Goal: Complete application form: Complete application form

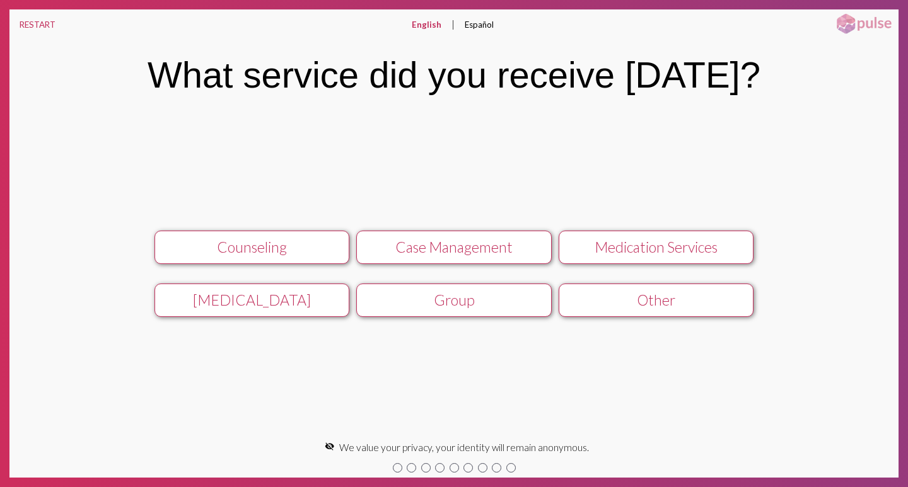
click at [661, 308] on div "Other" at bounding box center [656, 300] width 174 height 18
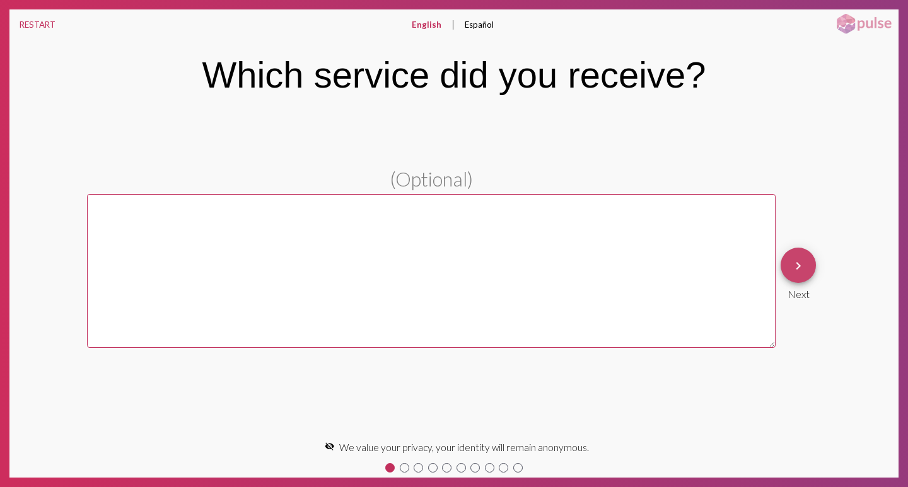
click at [798, 266] on mat-icon "keyboard_arrow_right" at bounding box center [797, 265] width 15 height 15
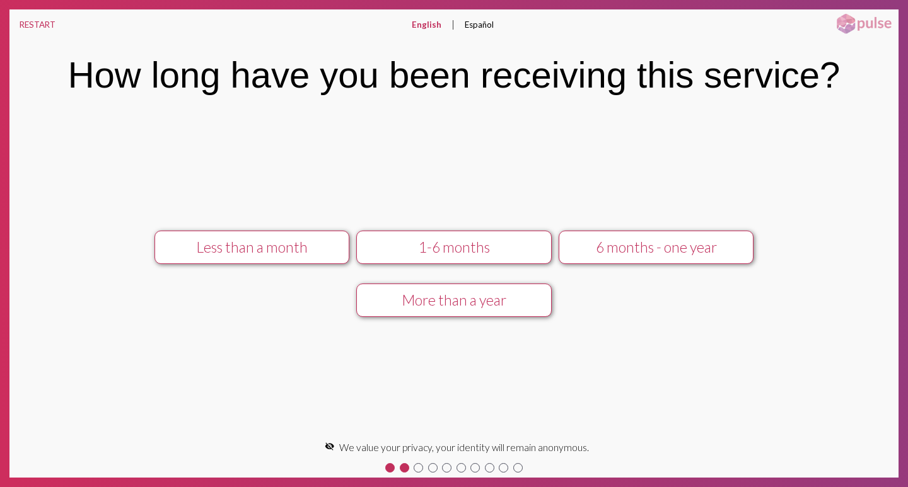
click at [489, 250] on div "1-6 months" at bounding box center [454, 247] width 174 height 18
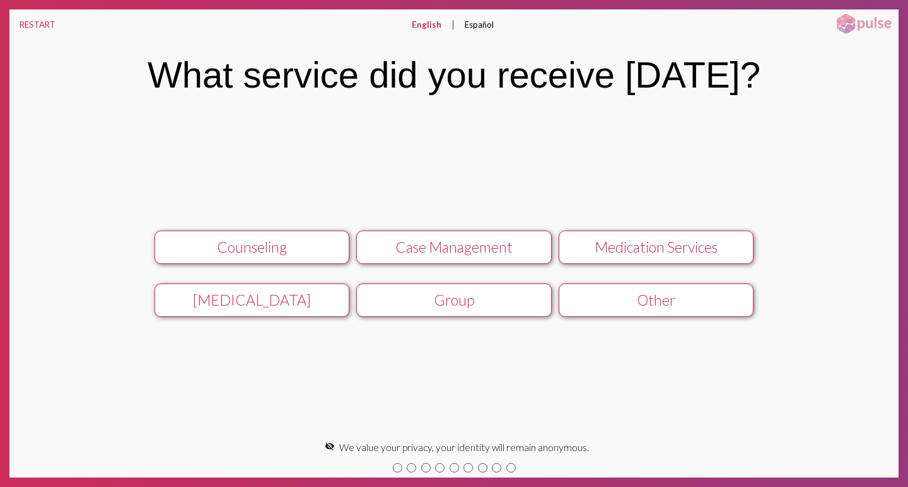
click at [427, 242] on div "Case Management" at bounding box center [454, 247] width 174 height 18
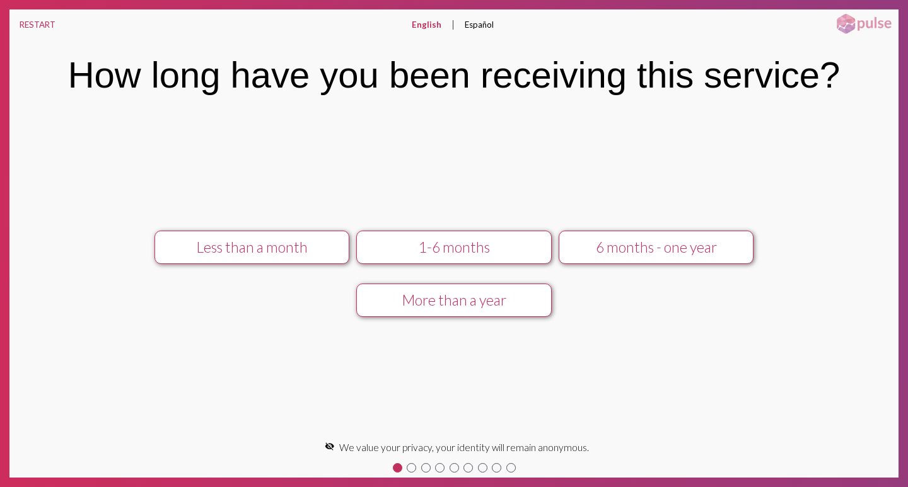
click at [496, 253] on div "1-6 months" at bounding box center [454, 247] width 174 height 18
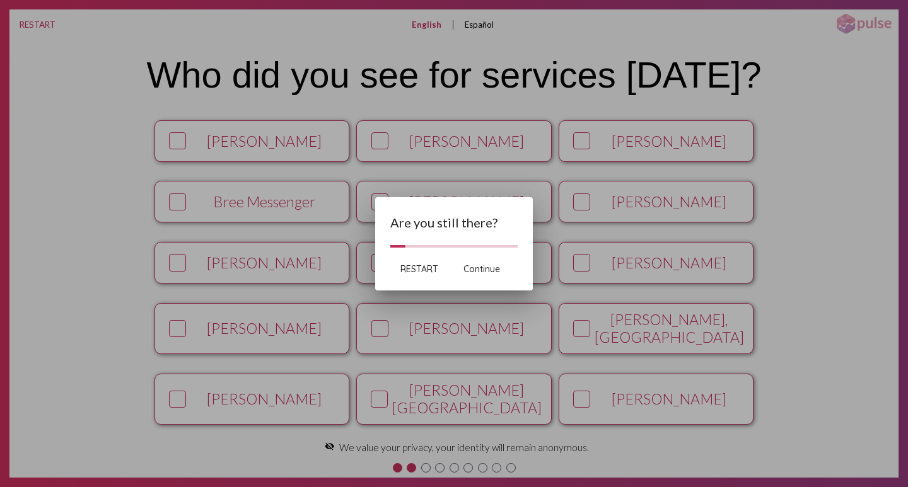
click at [420, 269] on span "RESTART" at bounding box center [419, 268] width 38 height 11
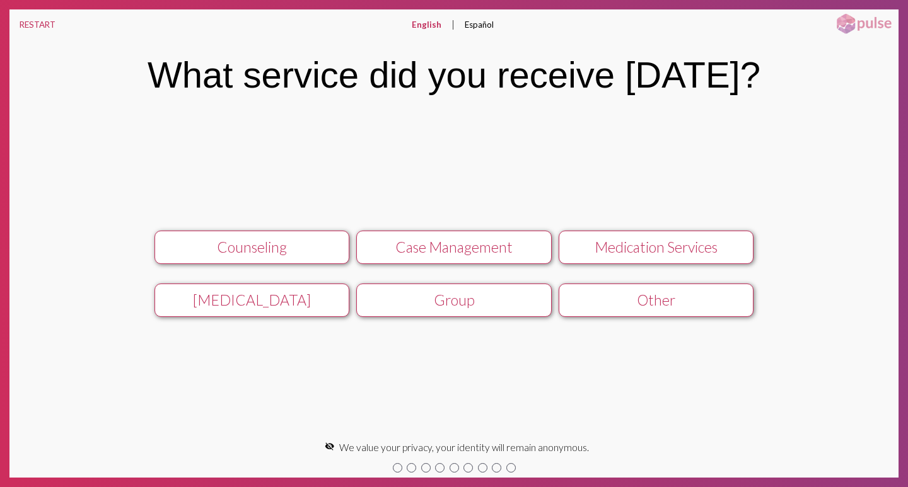
click at [456, 245] on div "Case Management" at bounding box center [454, 247] width 174 height 18
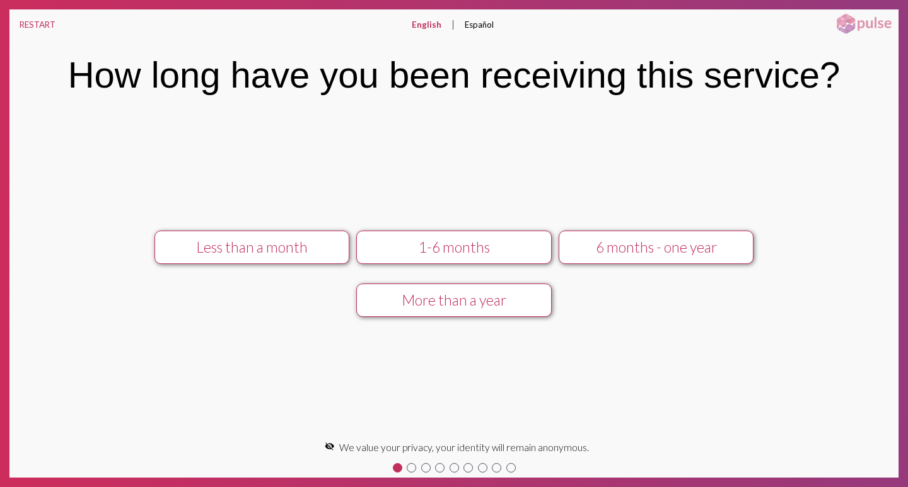
click at [432, 240] on div "1-6 months" at bounding box center [454, 247] width 174 height 18
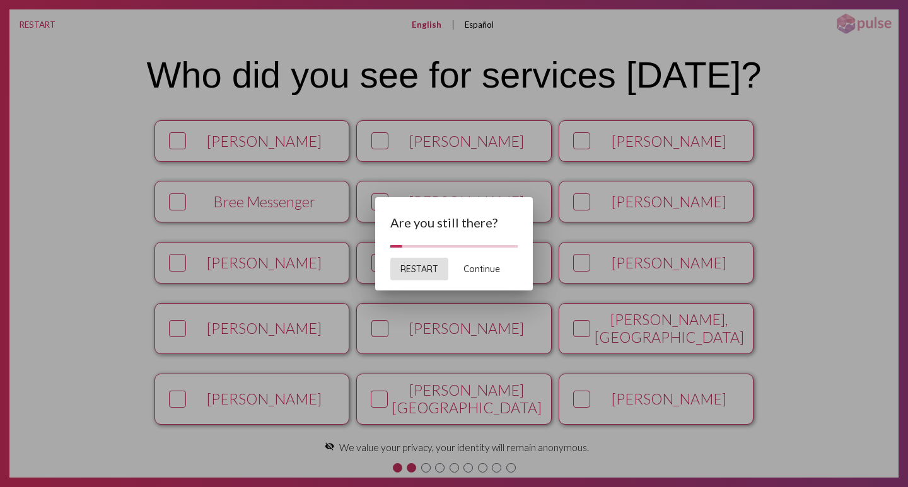
click at [479, 269] on span "Continue" at bounding box center [481, 268] width 37 height 11
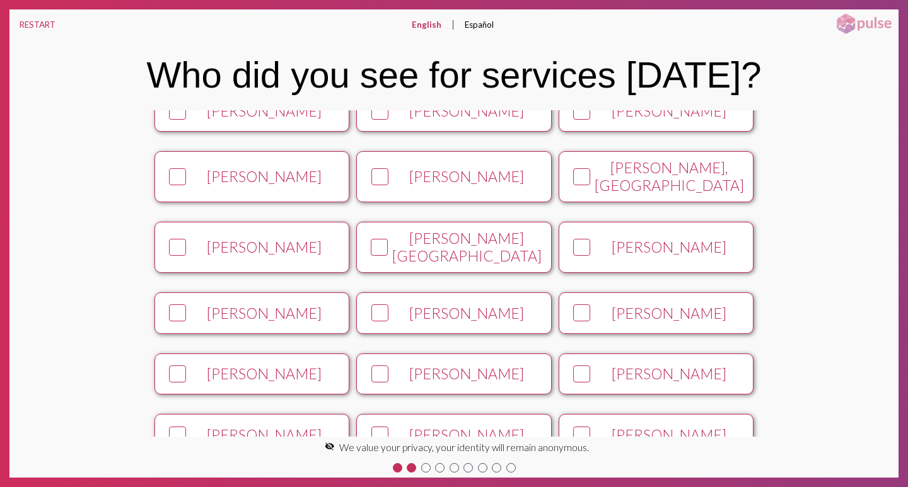
scroll to position [161, 0]
